Goal: Find specific page/section: Find specific page/section

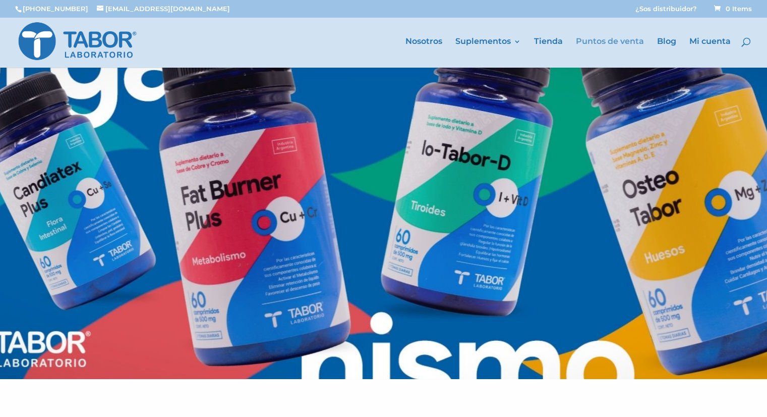
click at [620, 41] on link "Puntos de venta" at bounding box center [610, 53] width 68 height 30
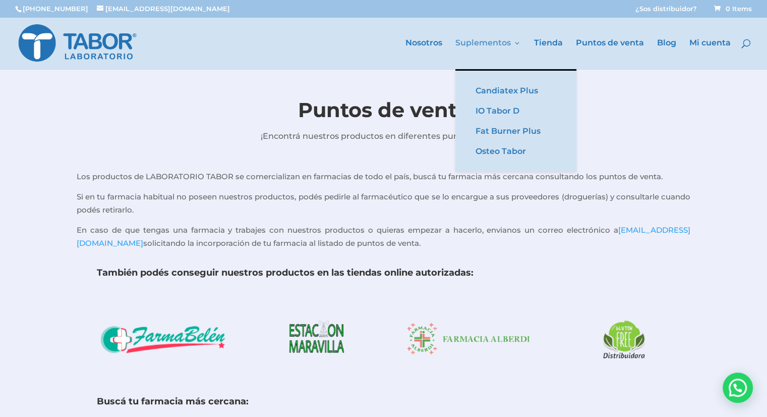
click at [482, 44] on link "Suplementos" at bounding box center [489, 54] width 66 height 30
click at [507, 39] on link "Suplementos" at bounding box center [489, 54] width 66 height 30
click at [508, 39] on link "Suplementos" at bounding box center [489, 54] width 66 height 30
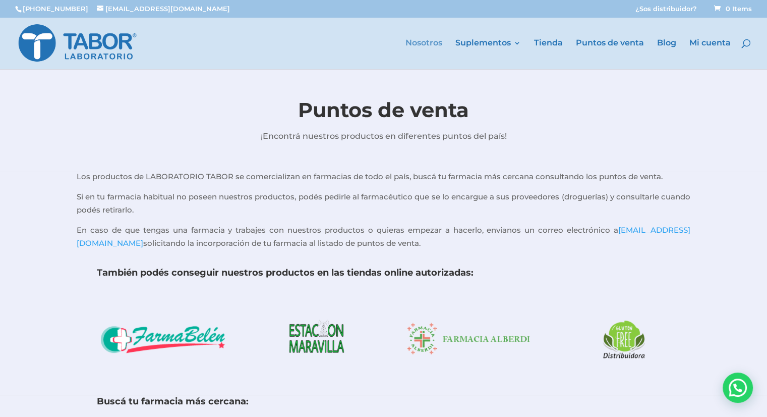
click at [418, 44] on link "Nosotros" at bounding box center [424, 54] width 37 height 30
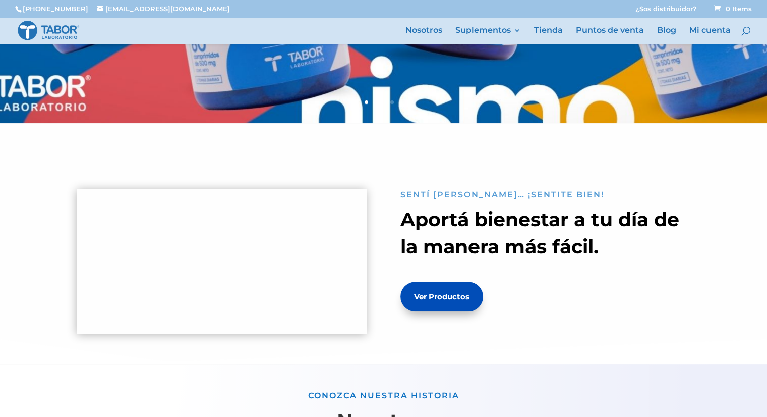
scroll to position [241, 0]
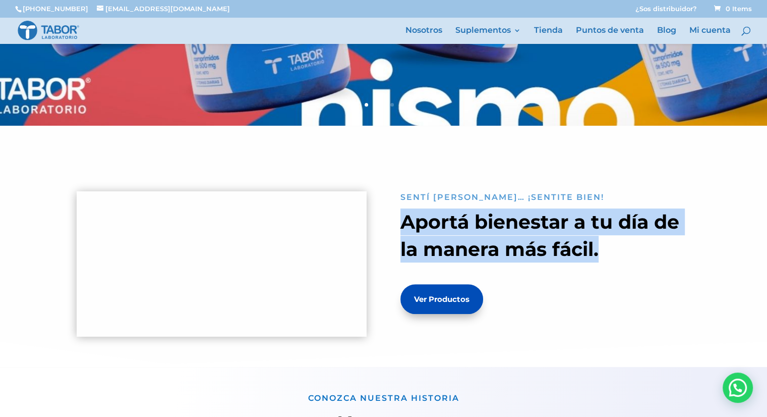
drag, startPoint x: 605, startPoint y: 254, endPoint x: 403, endPoint y: 219, distance: 205.3
click at [403, 219] on h2 "Aportá bienestar a tu día de la manera más fácil." at bounding box center [546, 237] width 290 height 59
copy span "Aportá bienestar a tu día de la manera más fácil."
